Goal: Task Accomplishment & Management: Manage account settings

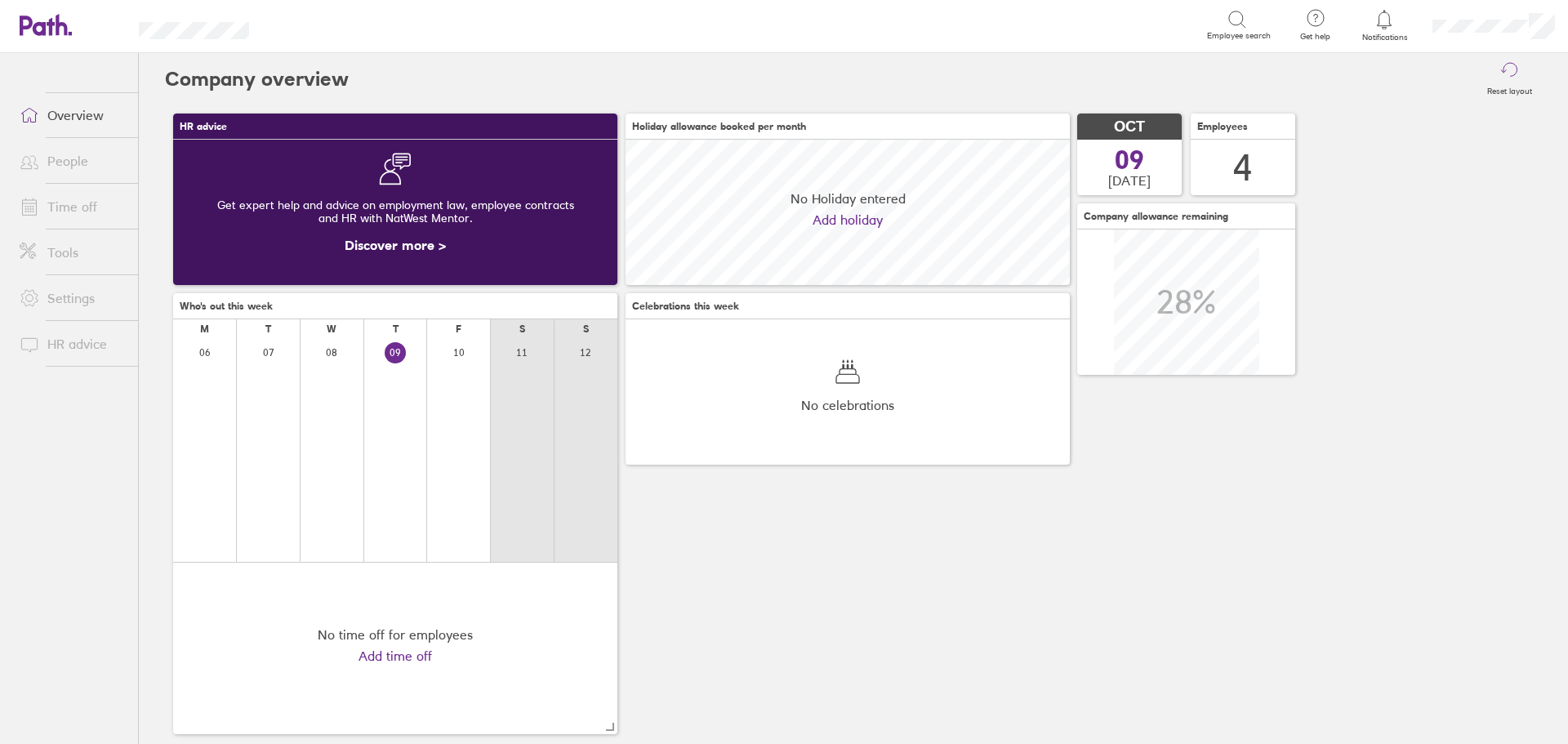
scroll to position [145, 444]
click at [68, 204] on link "Time off" at bounding box center [72, 206] width 131 height 33
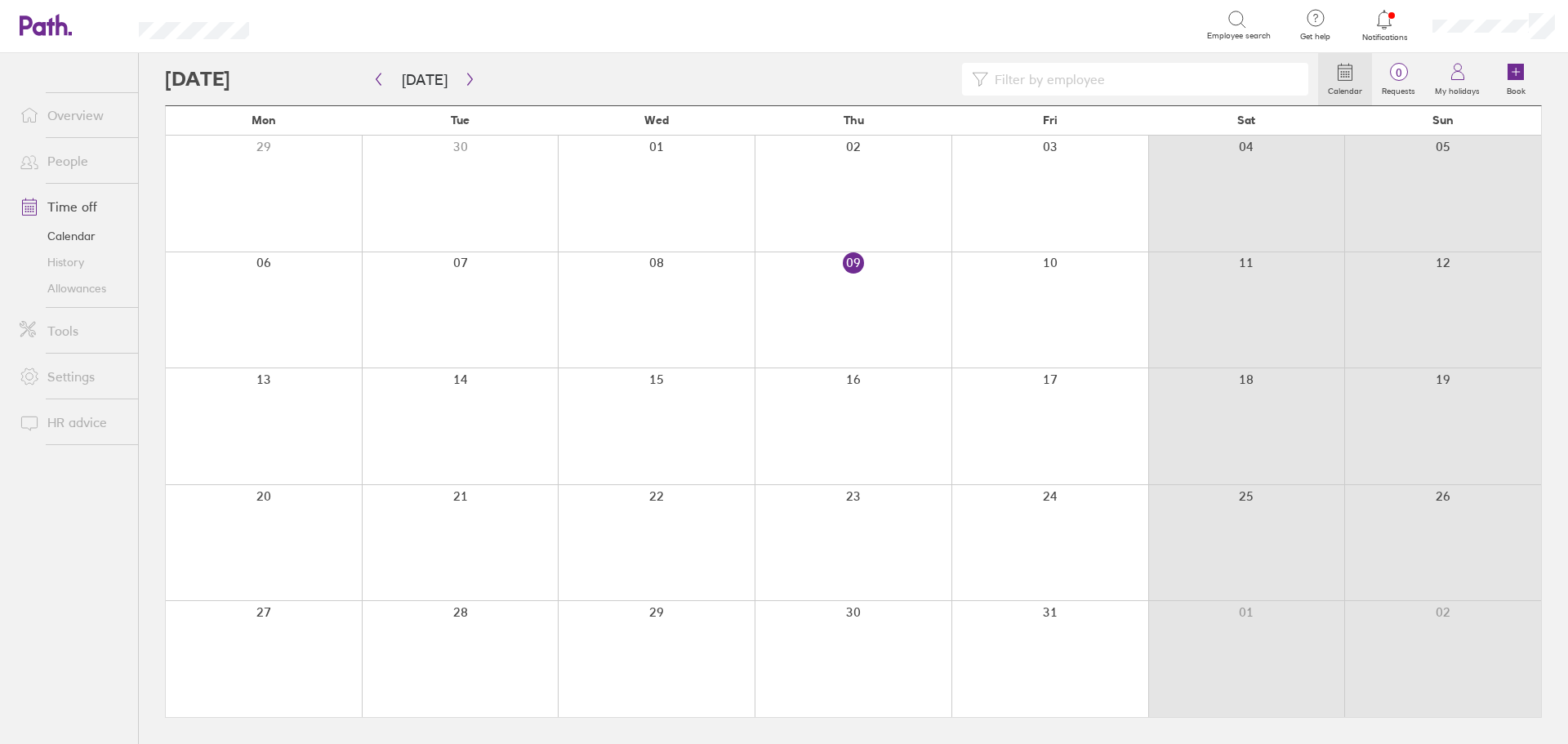
click at [69, 231] on link "Calendar" at bounding box center [72, 235] width 131 height 26
click at [464, 77] on icon "button" at bounding box center [470, 79] width 12 height 13
click at [1040, 269] on div at bounding box center [1049, 310] width 197 height 116
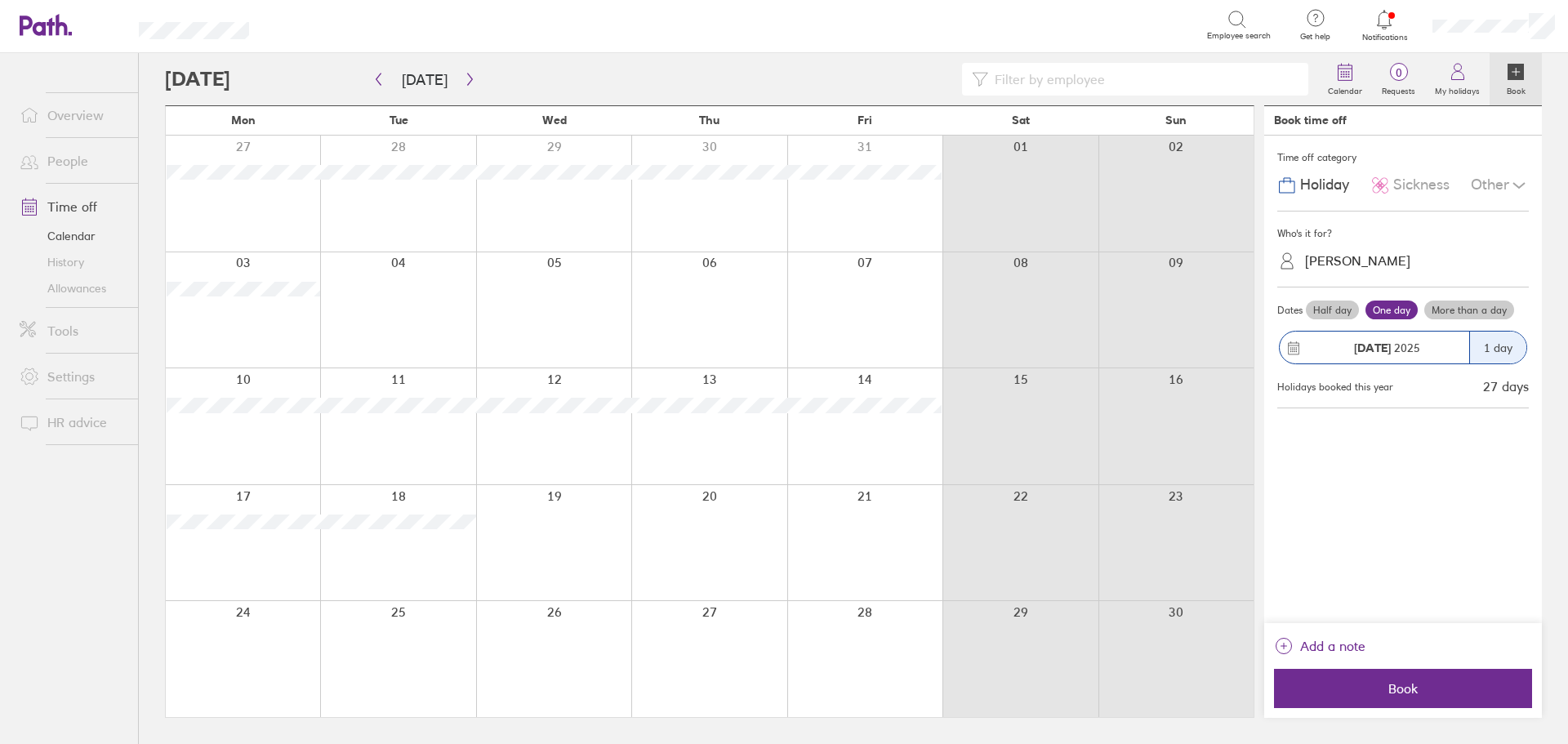
click at [1487, 181] on div "Other" at bounding box center [1499, 186] width 58 height 31
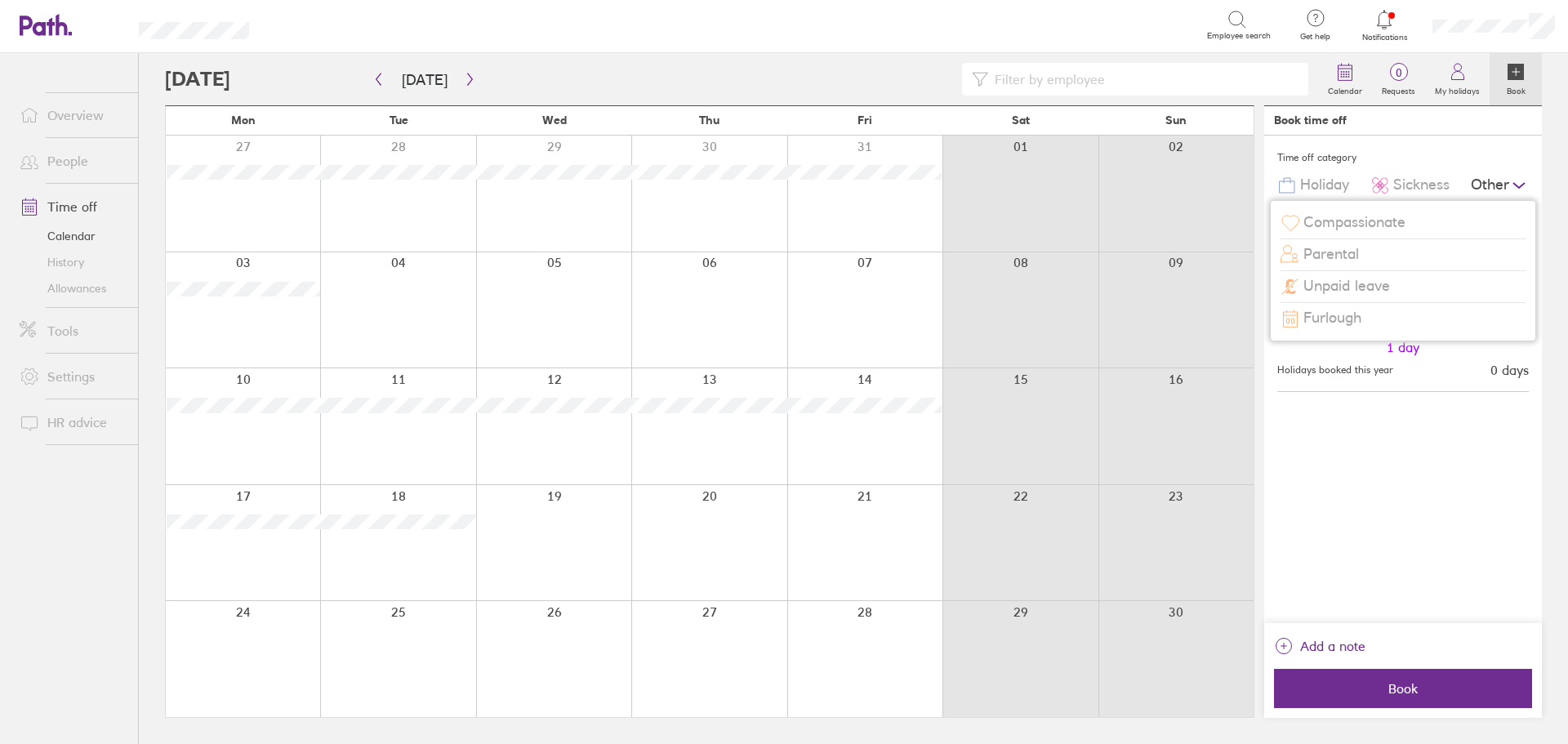
click at [1487, 181] on div "Other" at bounding box center [1499, 186] width 58 height 31
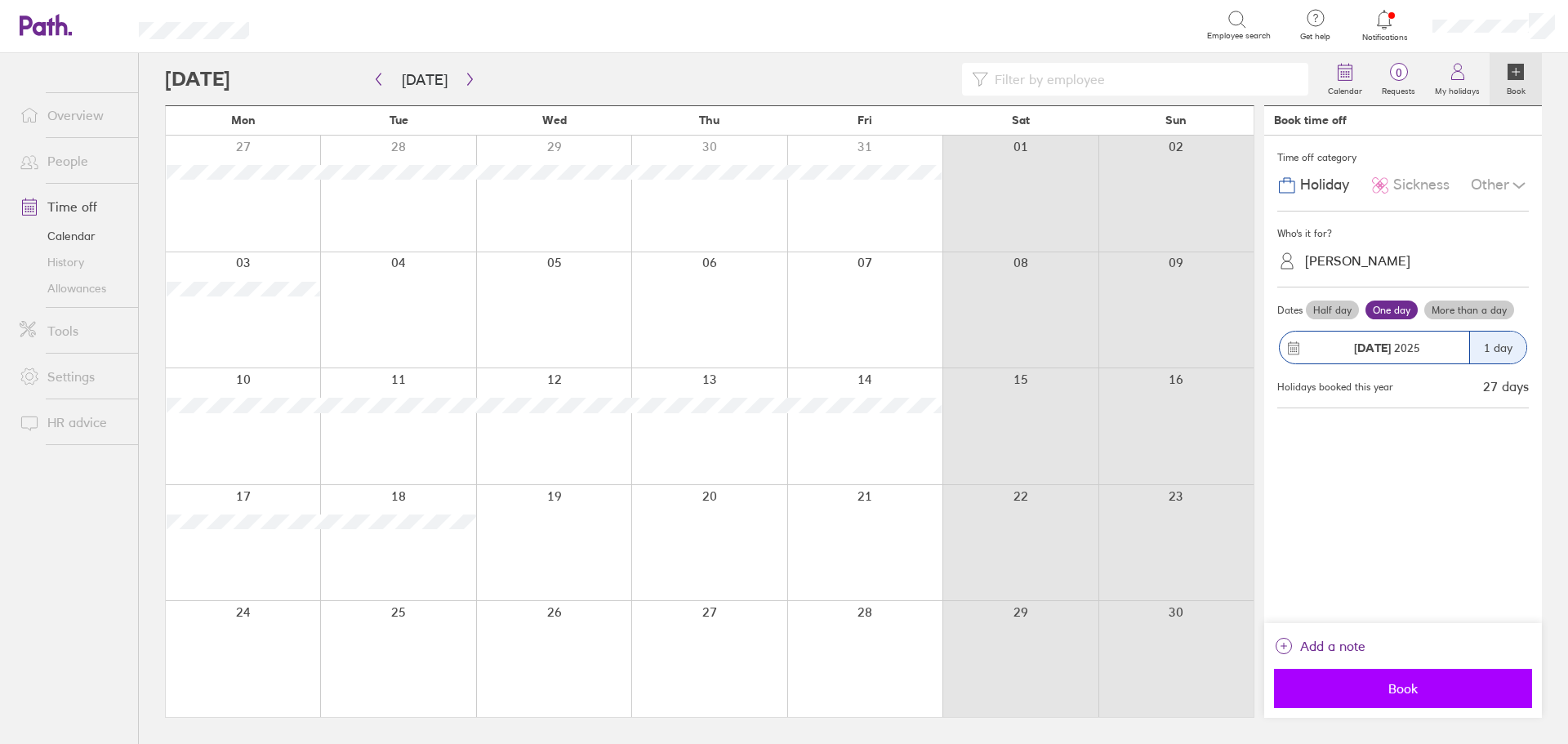
click at [1406, 704] on button "Book" at bounding box center [1402, 688] width 258 height 40
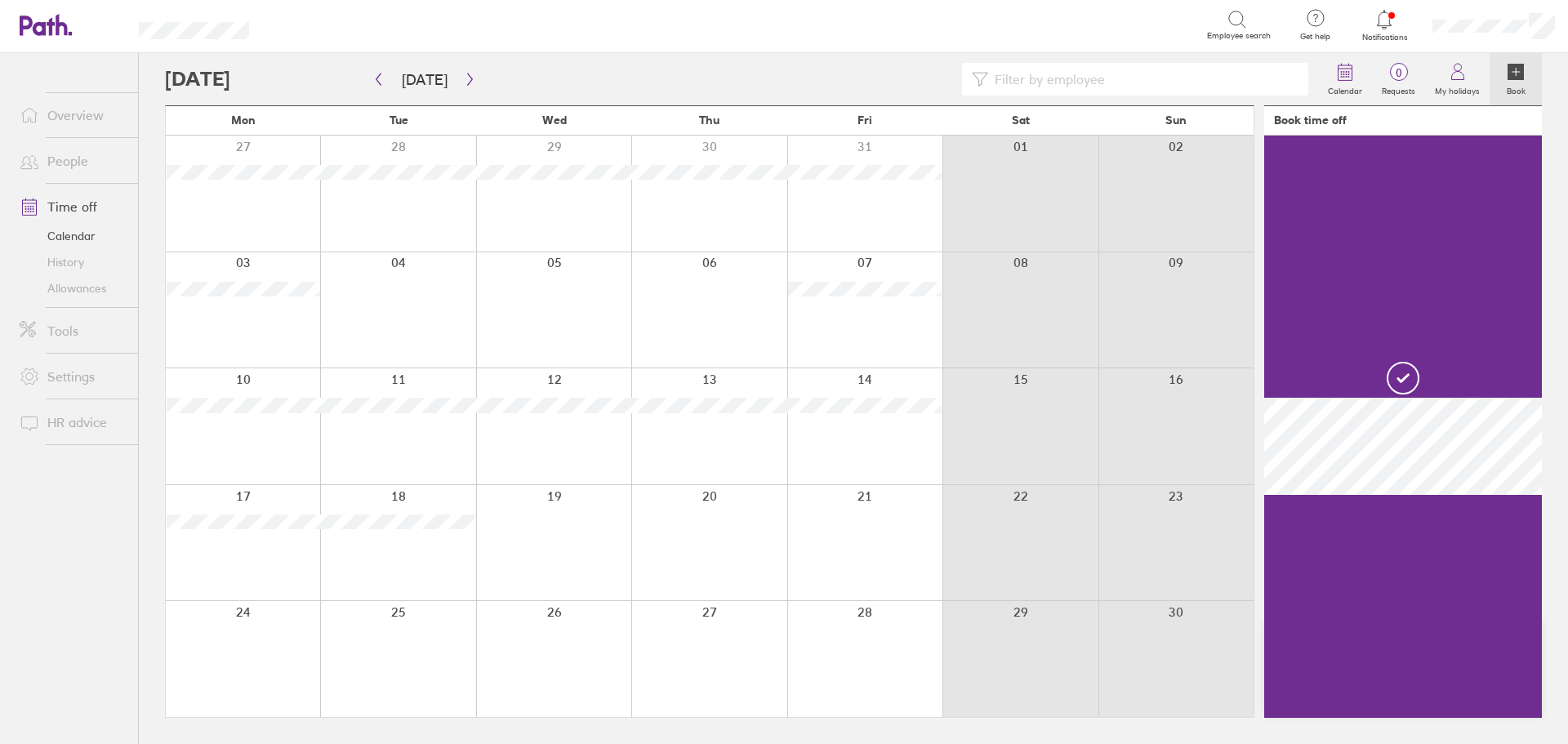
click at [346, 15] on div "Search" at bounding box center [746, 24] width 922 height 25
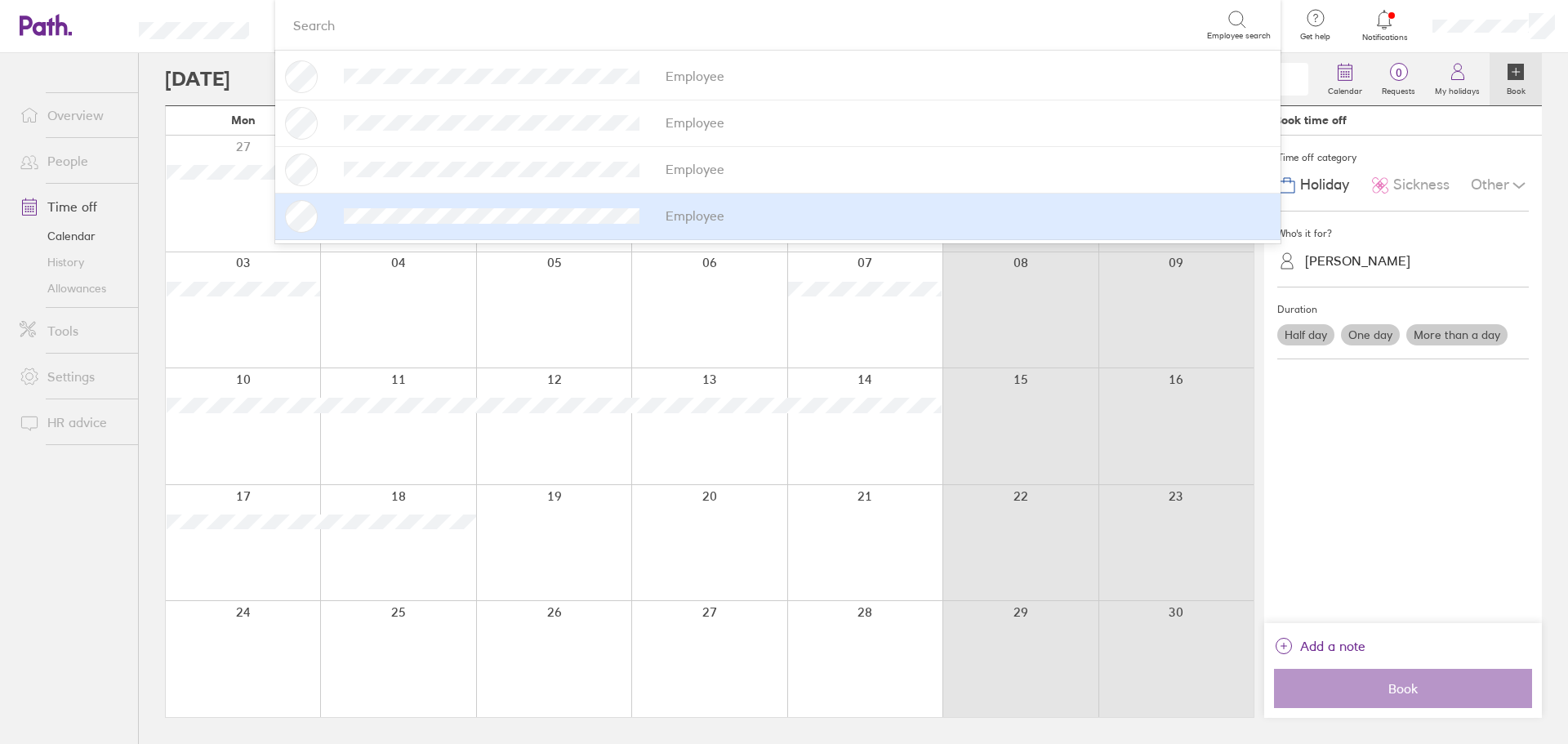
click at [73, 294] on link "Allowances" at bounding box center [72, 288] width 131 height 26
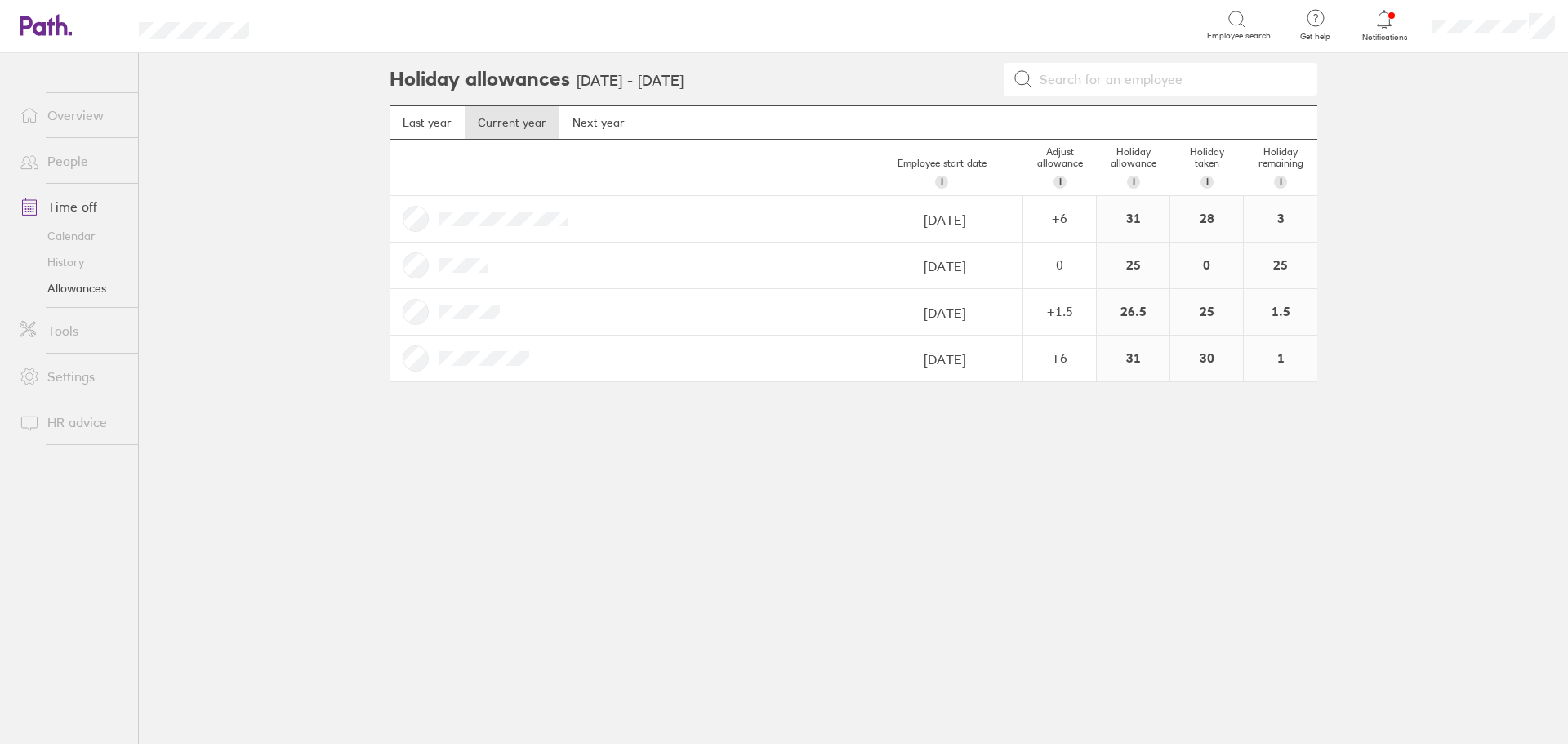
click at [72, 241] on link "Calendar" at bounding box center [72, 235] width 131 height 26
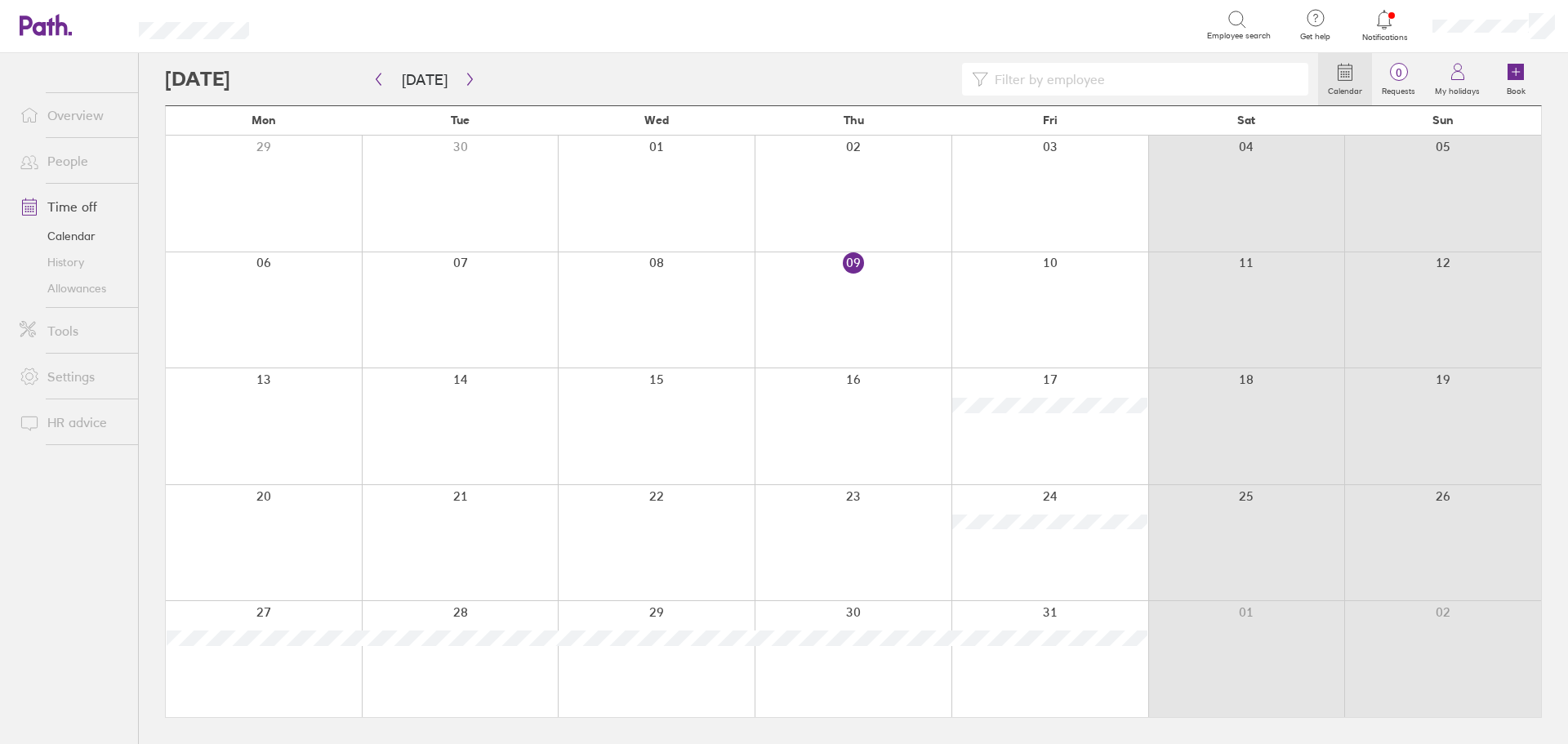
click at [65, 291] on link "Allowances" at bounding box center [72, 288] width 131 height 26
